Goal: Information Seeking & Learning: Check status

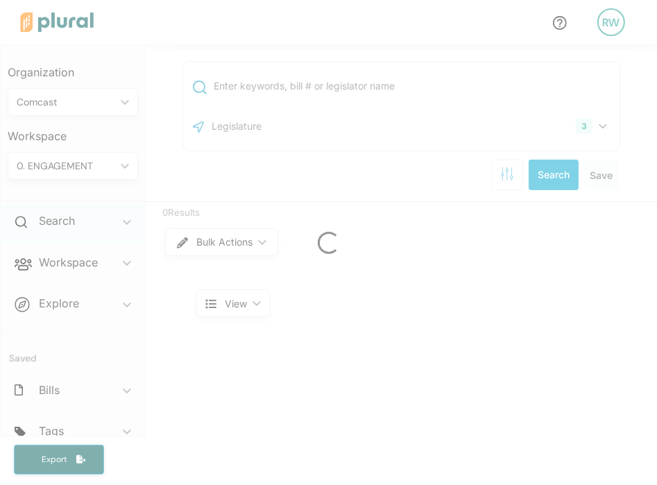
click at [35, 218] on div at bounding box center [328, 242] width 657 height 485
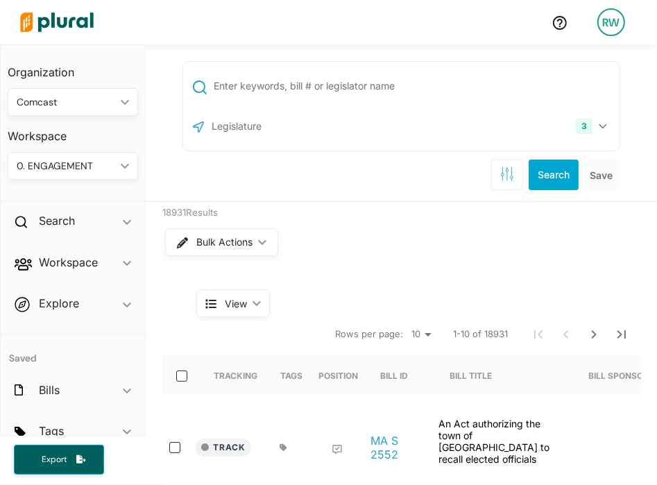
click at [264, 92] on input "text" at bounding box center [414, 86] width 404 height 26
type input "SB 259"
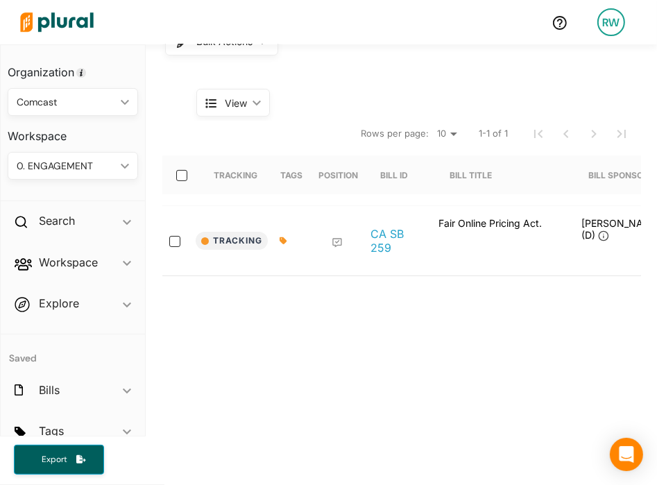
scroll to position [208, 0]
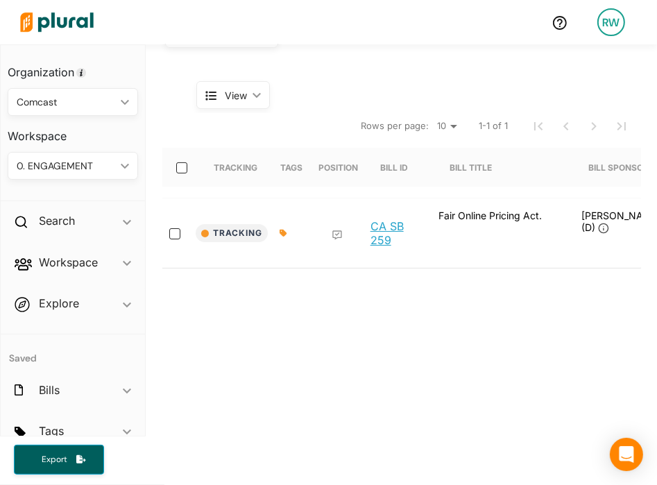
click at [388, 230] on link "CA SB 259" at bounding box center [396, 233] width 53 height 28
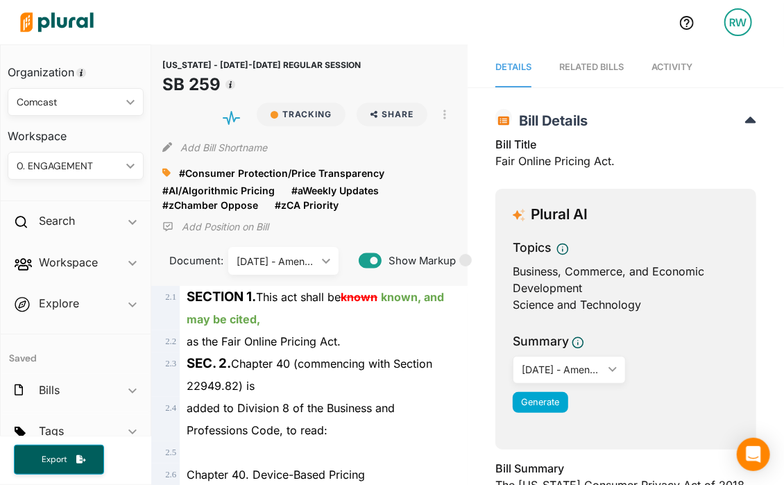
click at [645, 71] on nav "Details RELATED BILLS Activity" at bounding box center [626, 65] width 316 height 43
click at [653, 71] on span "Activity" at bounding box center [671, 67] width 41 height 10
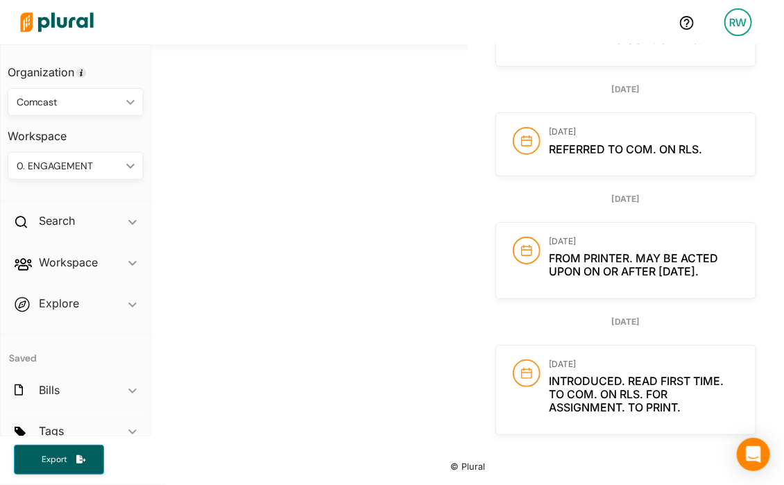
scroll to position [3945, 0]
